Goal: Entertainment & Leisure: Consume media (video, audio)

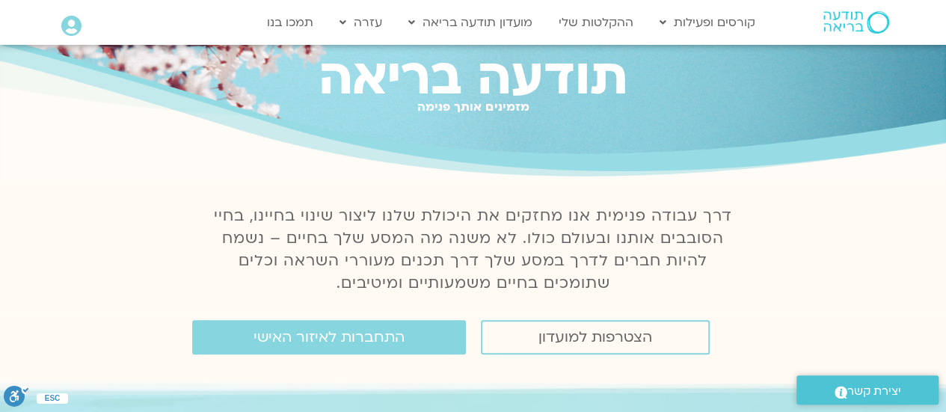
scroll to position [75, 0]
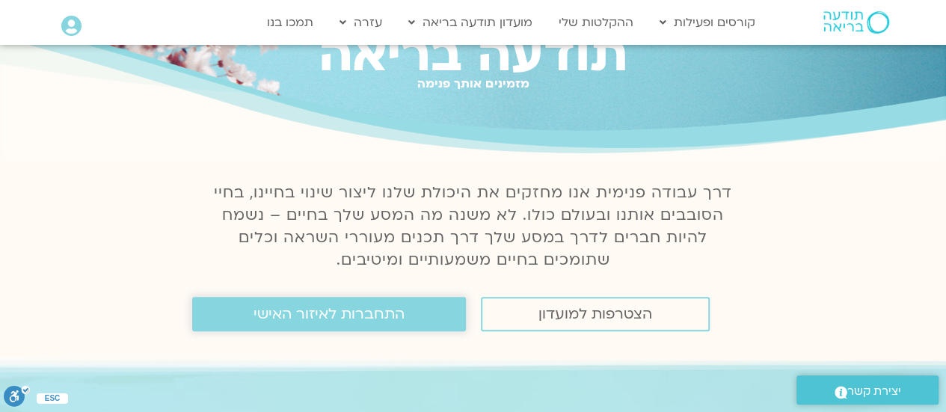
click at [301, 322] on span "התחברות לאיזור האישי" at bounding box center [329, 314] width 151 height 16
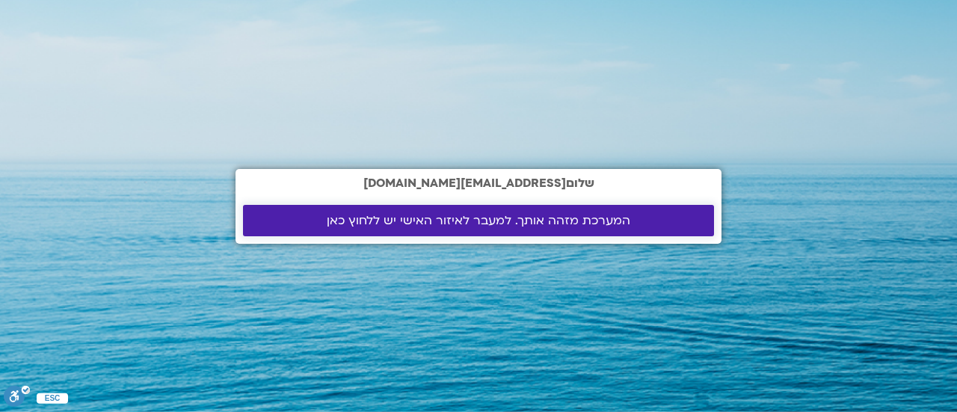
click at [497, 221] on span "המערכת מזהה אותך. למעבר לאיזור האישי יש ללחוץ כאן" at bounding box center [479, 220] width 304 height 13
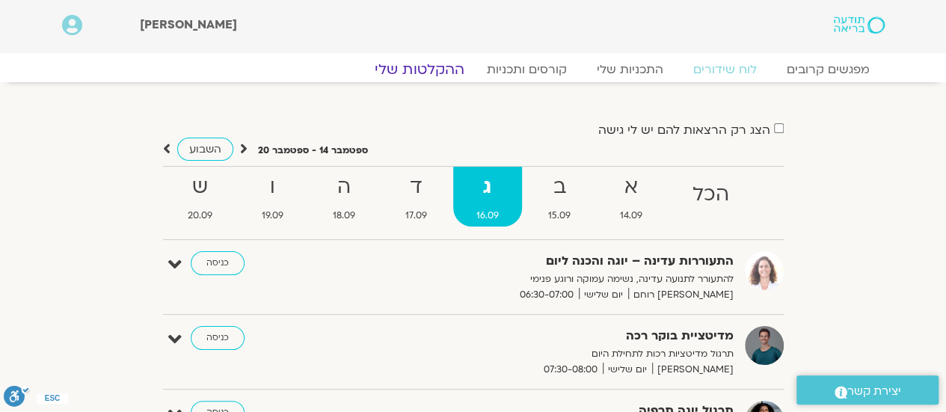
click at [393, 70] on link "ההקלטות שלי" at bounding box center [420, 70] width 126 height 18
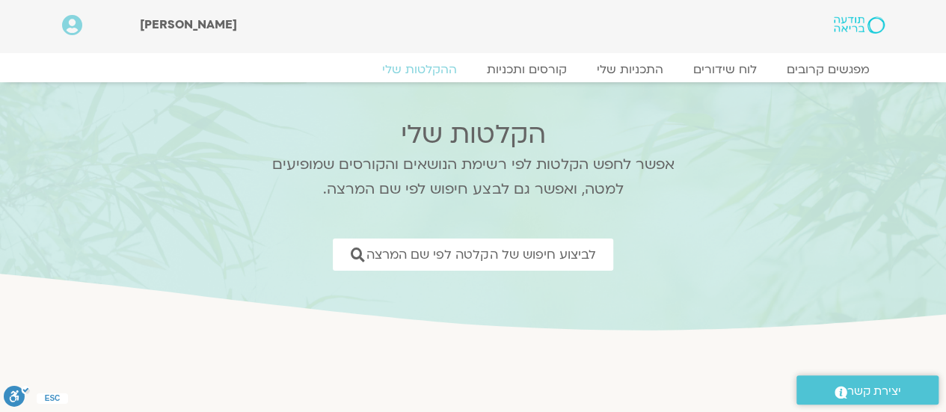
scroll to position [150, 0]
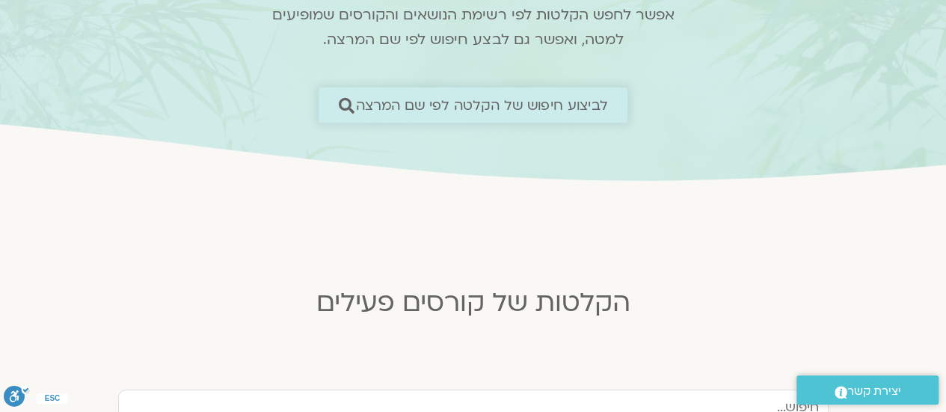
click at [529, 101] on span "לביצוע חיפוש של הקלטה לפי שם המרצה" at bounding box center [482, 105] width 252 height 16
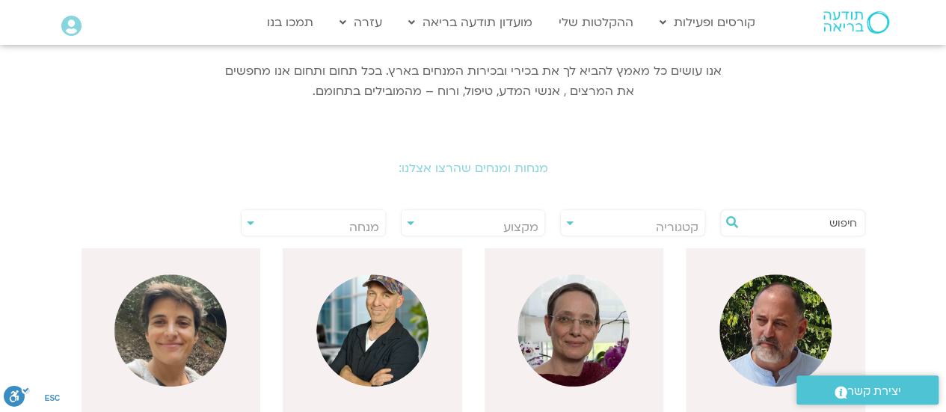
scroll to position [299, 0]
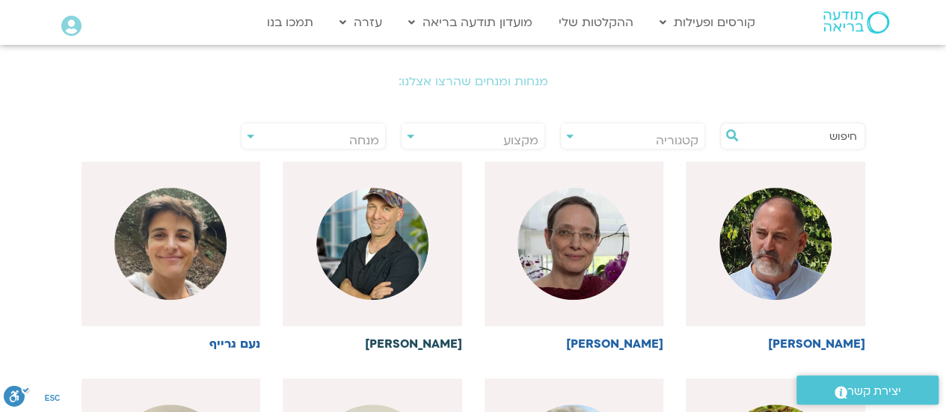
click at [395, 265] on img at bounding box center [372, 244] width 112 height 112
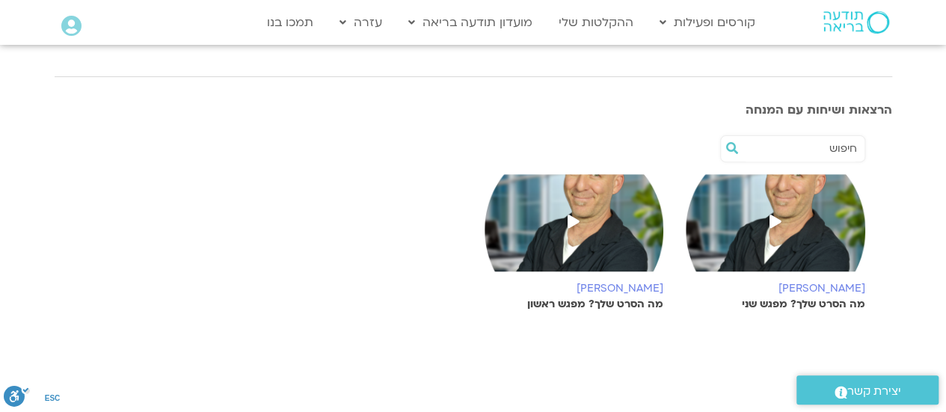
scroll to position [299, 0]
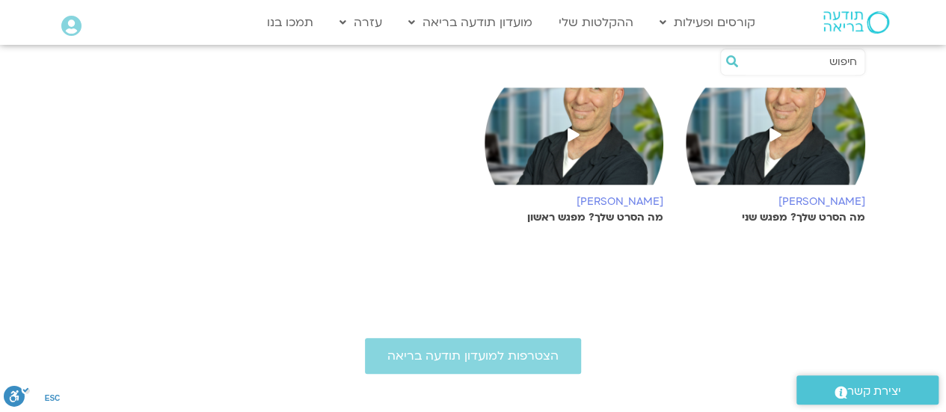
click at [770, 134] on icon at bounding box center [776, 134] width 12 height 13
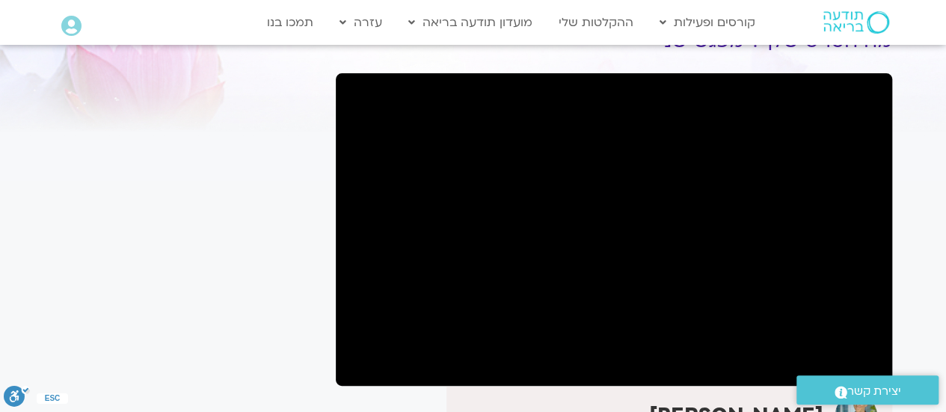
scroll to position [75, 0]
